Goal: Task Accomplishment & Management: Use online tool/utility

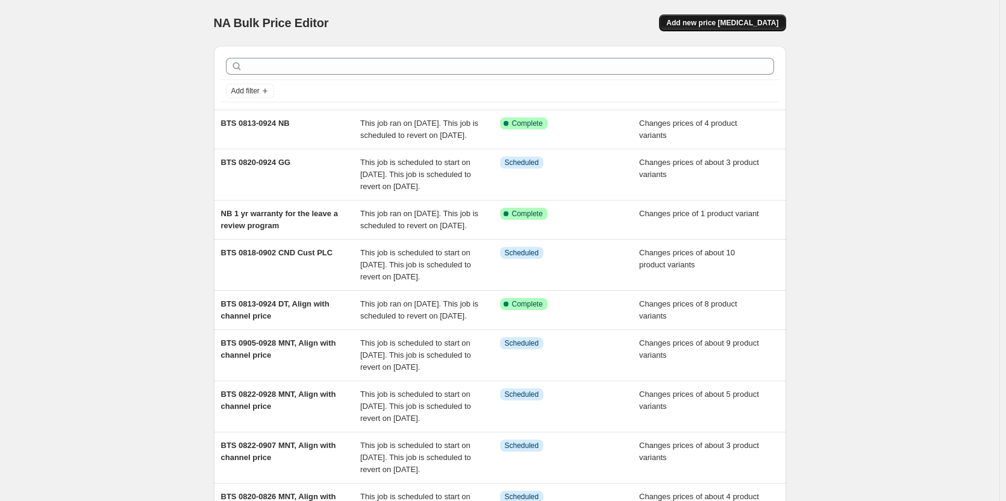
click at [748, 20] on span "Add new price [MEDICAL_DATA]" at bounding box center [722, 23] width 112 height 10
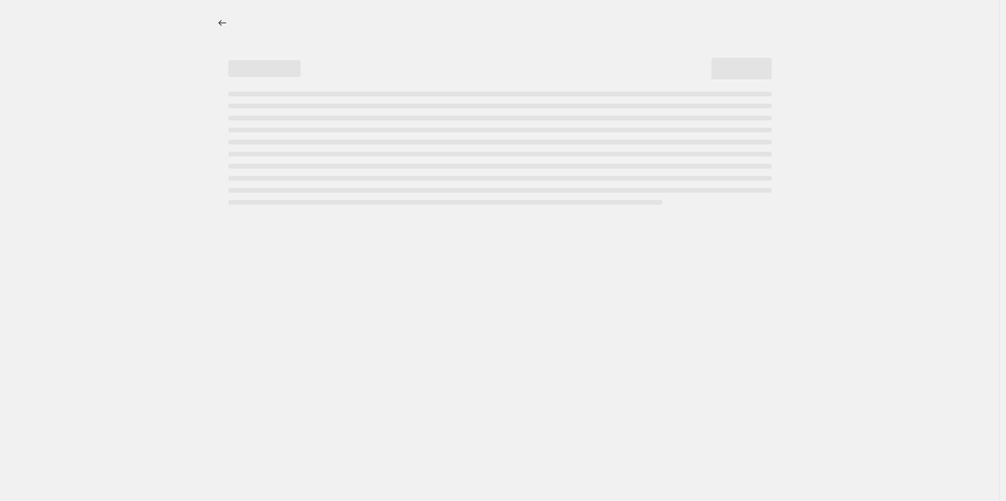
select select "percentage"
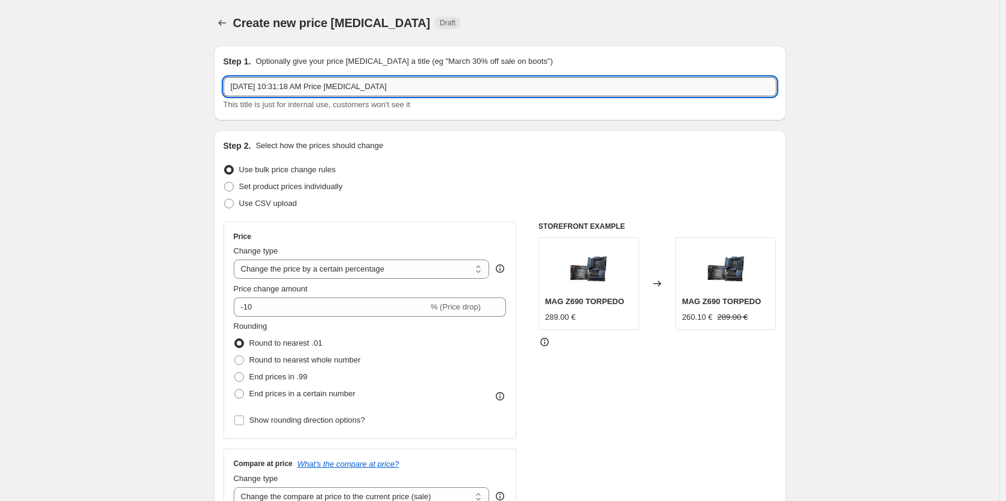
click at [319, 89] on input "[DATE] 10:31:18 AM Price [MEDICAL_DATA]" at bounding box center [499, 86] width 553 height 19
click at [295, 81] on input "[DATE] 10:31:18 AM Price [MEDICAL_DATA]" at bounding box center [499, 86] width 553 height 19
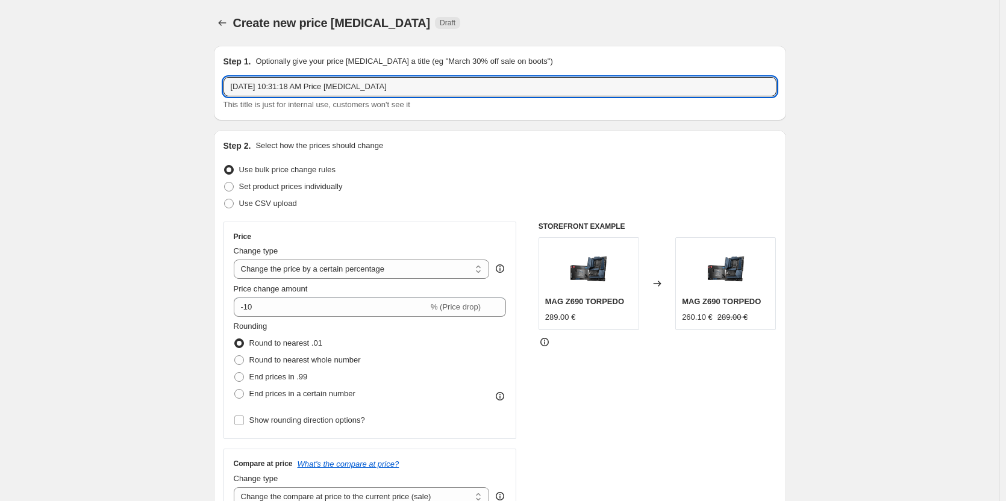
drag, startPoint x: 260, startPoint y: 91, endPoint x: 383, endPoint y: 104, distance: 124.2
click at [383, 104] on div "[DATE] 10:31:18 AM Price [MEDICAL_DATA] This title is just for internal use, cu…" at bounding box center [499, 94] width 553 height 34
paste input "THIN 15 B13UC-3024FR"
type input "[DATE] - [DATE] BTS nb THIN 15 B13UC-3024FR"
click at [308, 182] on span "Set product prices individually" at bounding box center [291, 186] width 104 height 9
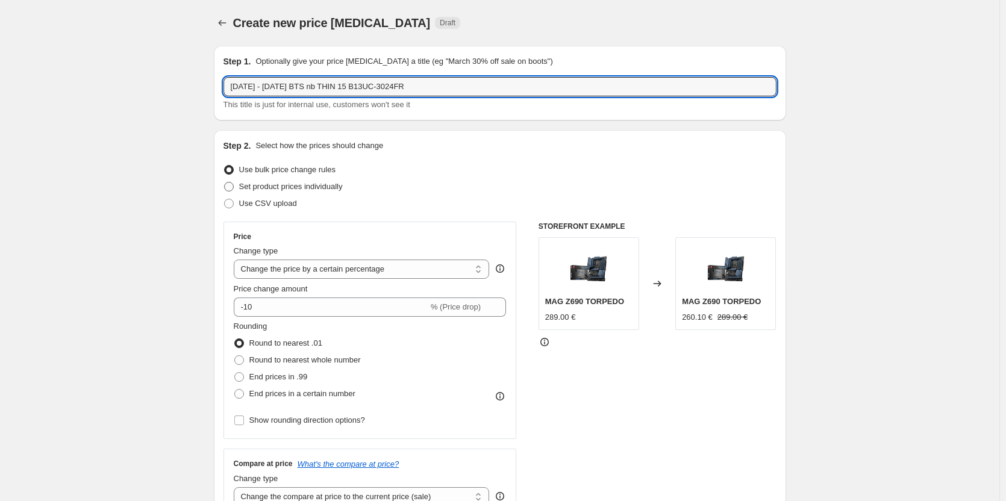
click at [225, 182] on input "Set product prices individually" at bounding box center [224, 182] width 1 height 1
radio input "true"
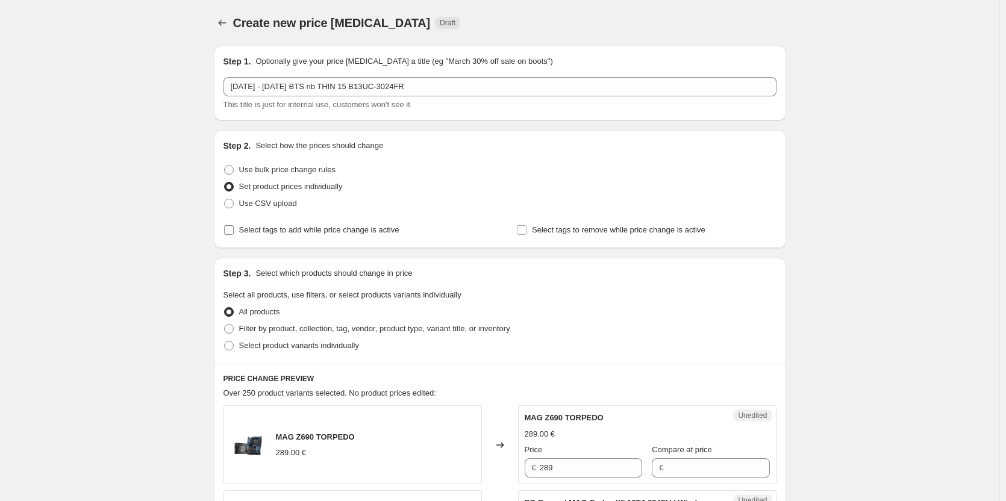
click at [317, 231] on span "Select tags to add while price change is active" at bounding box center [319, 229] width 160 height 9
click at [234, 231] on input "Select tags to add while price change is active" at bounding box center [229, 230] width 10 height 10
checkbox input "true"
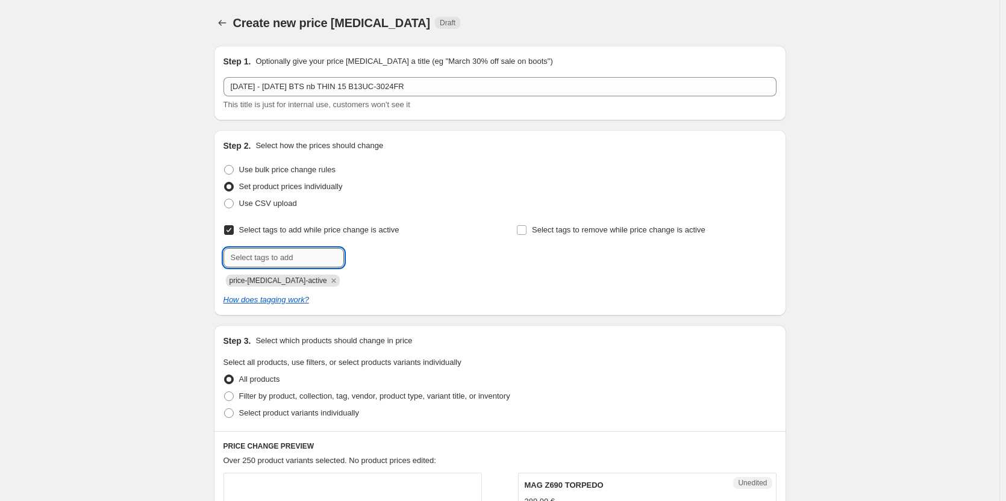
click at [322, 262] on input "text" at bounding box center [283, 257] width 120 height 19
type input "summer-25-nb"
drag, startPoint x: 391, startPoint y: 258, endPoint x: 377, endPoint y: 261, distance: 14.9
click at [391, 257] on span "summer-25-nb" at bounding box center [395, 256] width 50 height 8
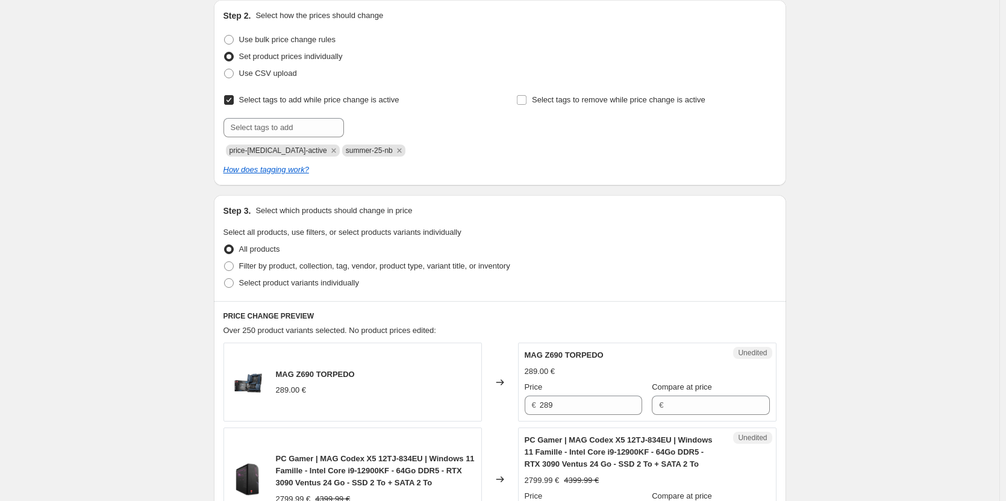
scroll to position [241, 0]
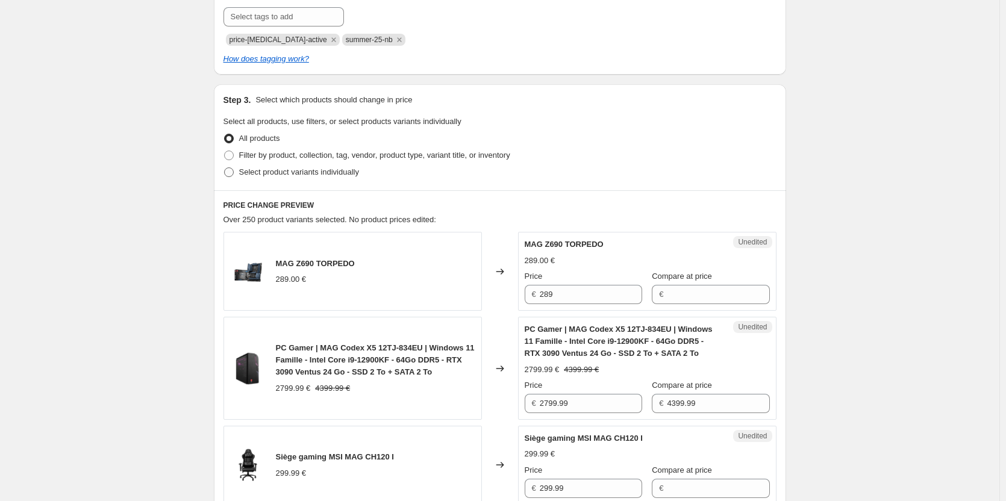
click at [342, 169] on span "Select product variants individually" at bounding box center [299, 171] width 120 height 9
click at [225, 168] on input "Select product variants individually" at bounding box center [224, 167] width 1 height 1
radio input "true"
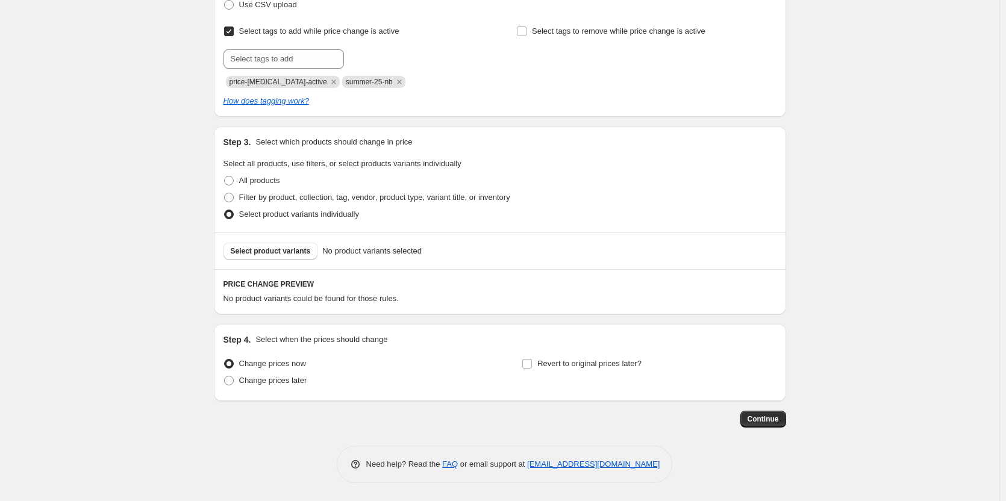
scroll to position [199, 0]
click at [288, 253] on span "Select product variants" at bounding box center [271, 251] width 80 height 10
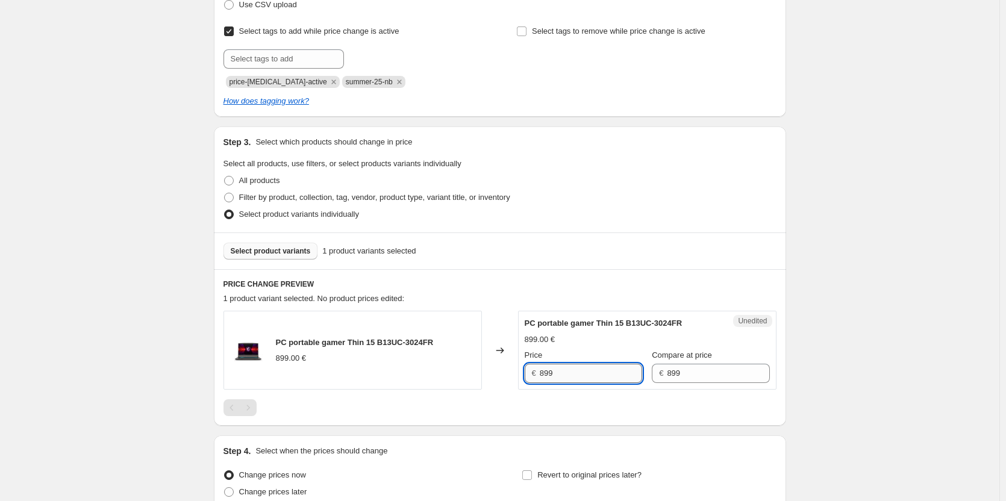
click at [594, 369] on input "899" at bounding box center [591, 373] width 102 height 19
type input "849"
click at [613, 397] on div "PC portable gamer Thin 15 B13UC-3024FR 899.00 € Changed to Unedited PC portable…" at bounding box center [499, 363] width 553 height 105
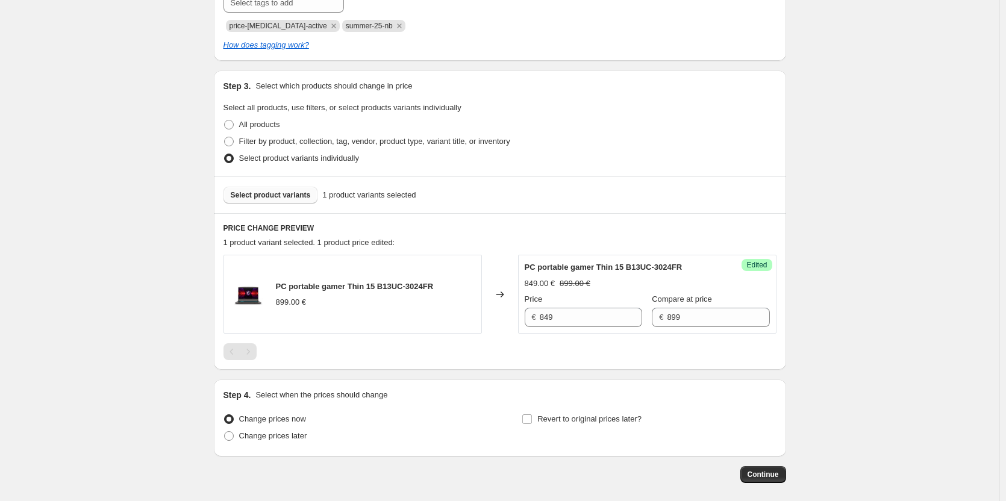
scroll to position [310, 0]
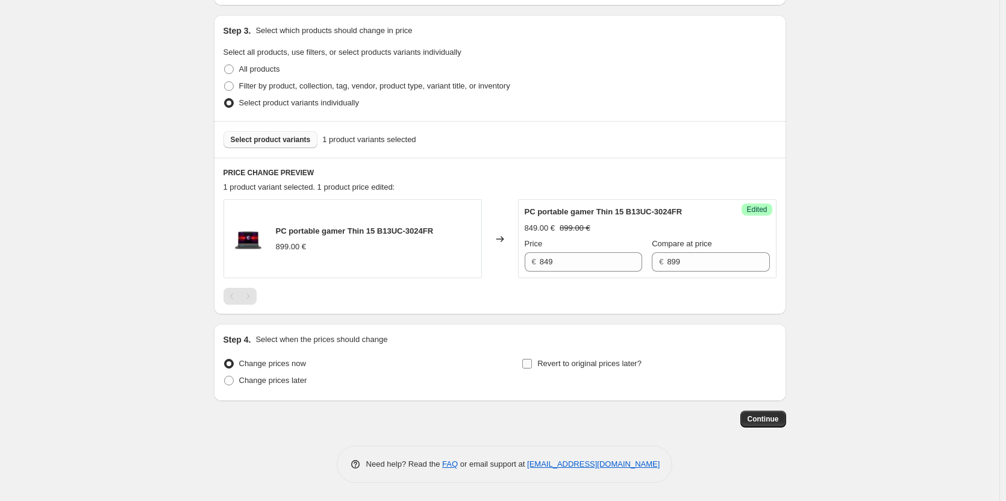
click at [587, 372] on label "Revert to original prices later?" at bounding box center [581, 363] width 120 height 17
click at [532, 369] on input "Revert to original prices later?" at bounding box center [527, 364] width 10 height 10
checkbox input "true"
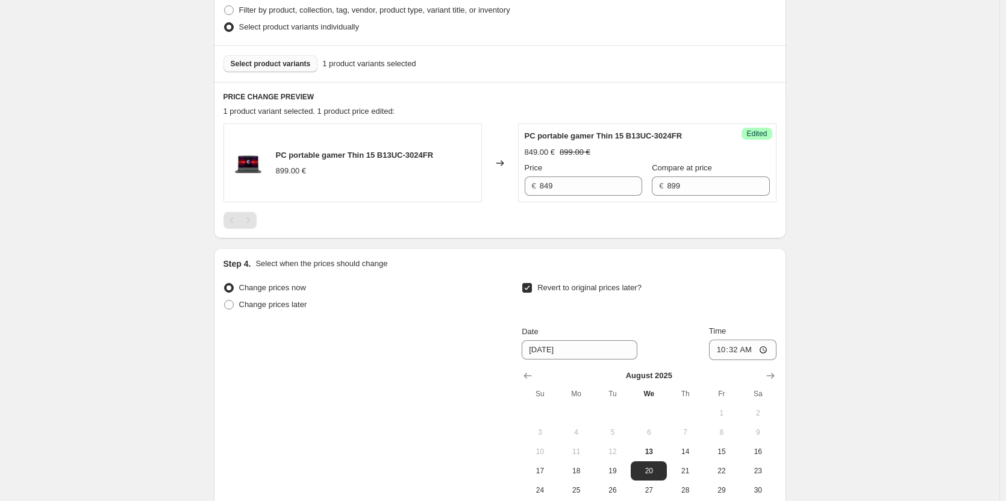
scroll to position [535, 0]
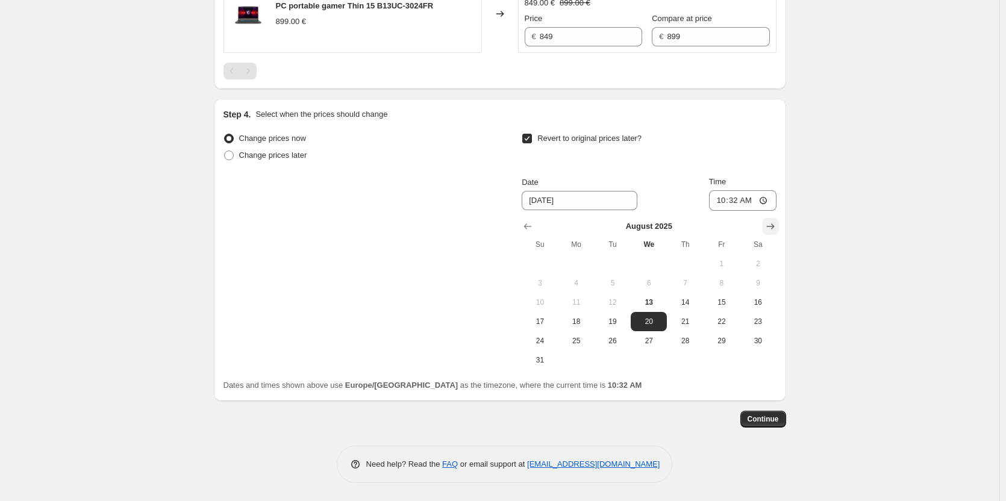
click at [777, 219] on button "Show next month, September 2025" at bounding box center [770, 226] width 17 height 17
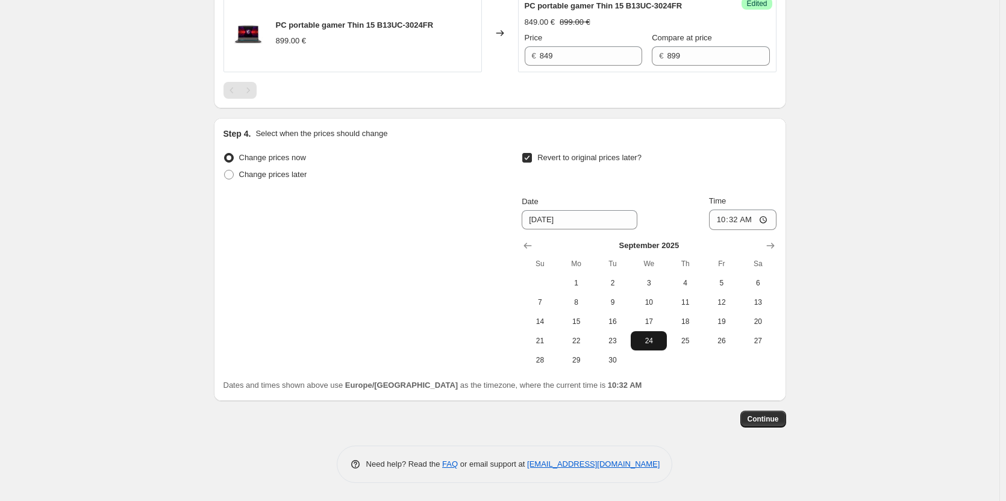
click at [657, 344] on span "24" at bounding box center [648, 341] width 26 height 10
type input "[DATE]"
click at [723, 219] on input "10:32" at bounding box center [742, 220] width 67 height 20
type input "23:59"
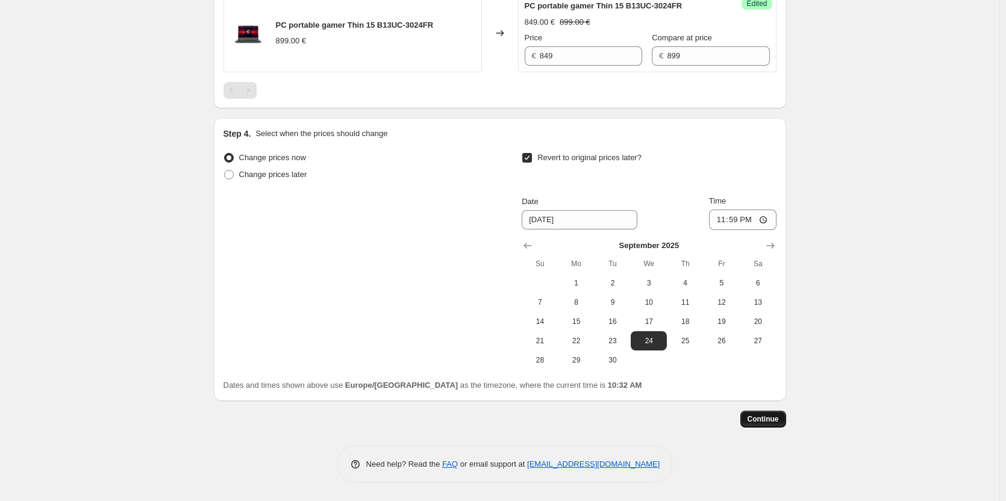
click at [773, 418] on span "Continue" at bounding box center [762, 419] width 31 height 10
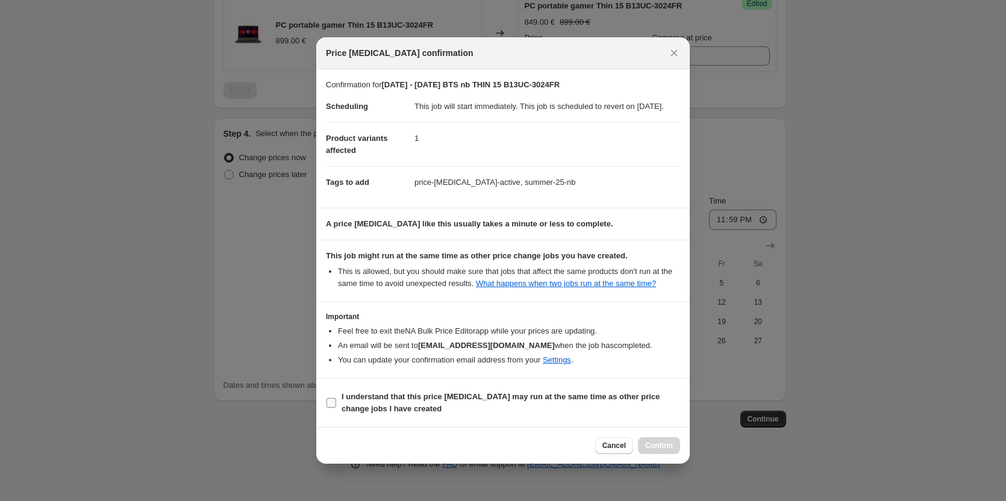
click at [573, 399] on b "I understand that this price [MEDICAL_DATA] may run at the same time as other p…" at bounding box center [500, 402] width 318 height 21
click at [336, 399] on input "I understand that this price [MEDICAL_DATA] may run at the same time as other p…" at bounding box center [331, 403] width 10 height 10
checkbox input "true"
click at [668, 449] on span "Confirm" at bounding box center [659, 446] width 28 height 10
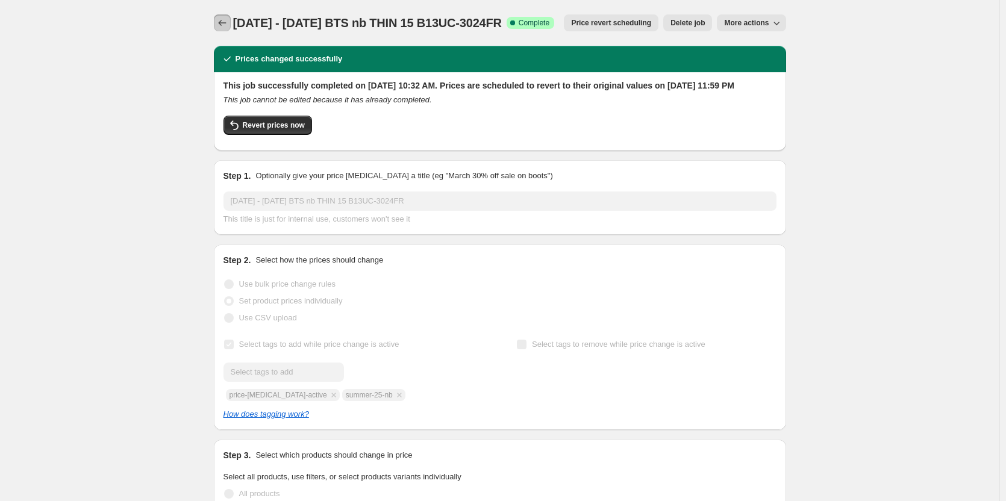
click at [231, 26] on button "Price change jobs" at bounding box center [222, 22] width 17 height 17
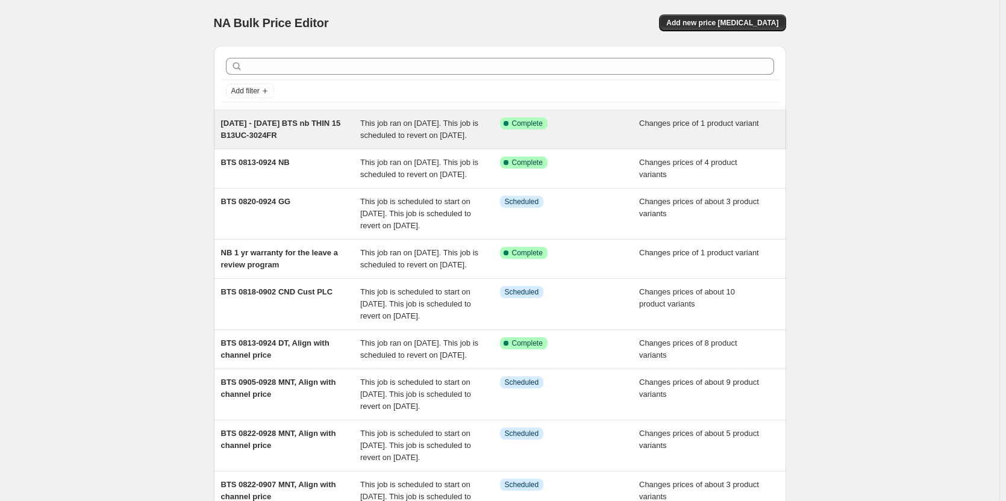
click at [257, 133] on span "[DATE] - [DATE] BTS nb THIN 15 B13UC-3024FR" at bounding box center [281, 129] width 120 height 21
